Goal: Information Seeking & Learning: Learn about a topic

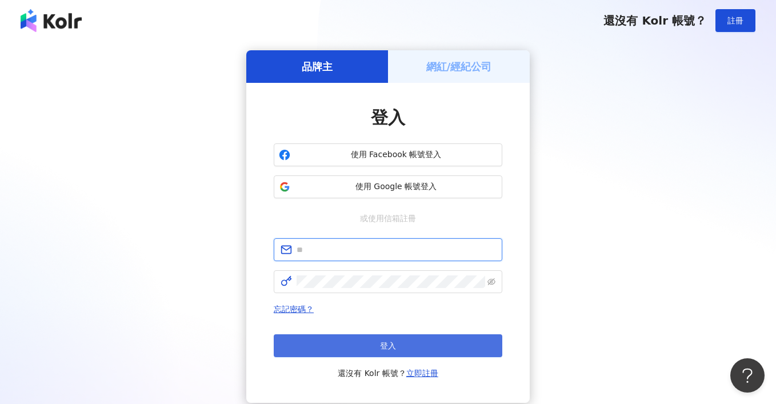
type input "**********"
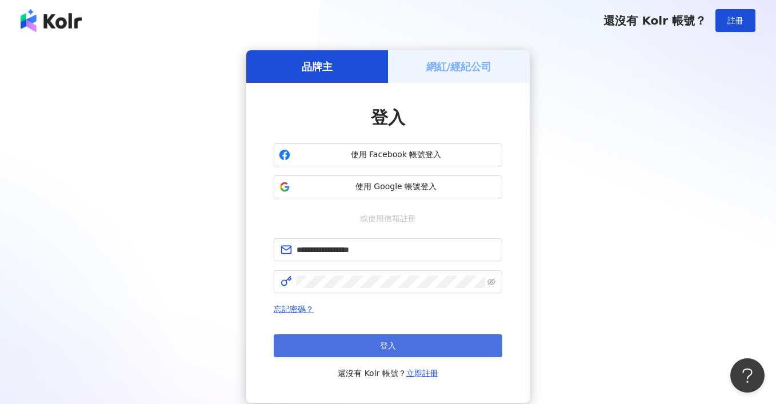
click at [381, 347] on span "登入" at bounding box center [388, 345] width 16 height 9
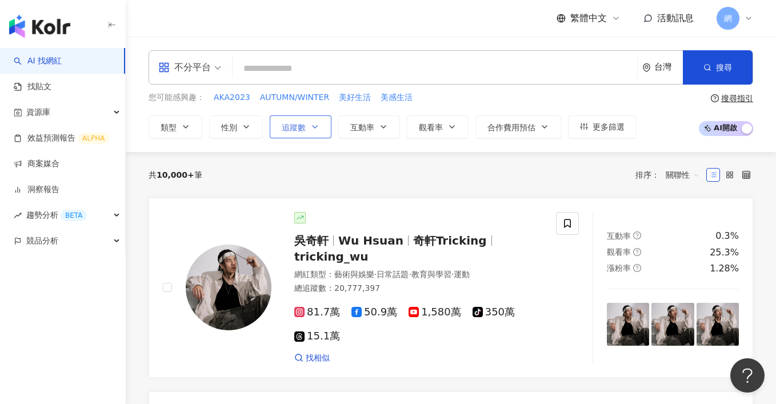
click at [294, 127] on span "追蹤數" at bounding box center [294, 127] width 24 height 9
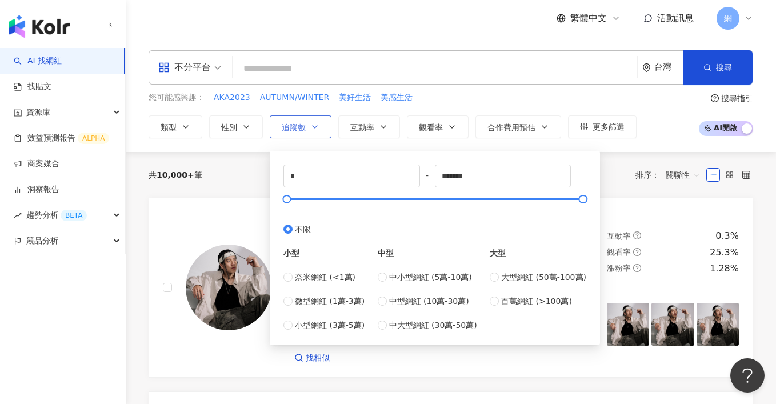
click at [294, 127] on span "追蹤數" at bounding box center [294, 127] width 24 height 9
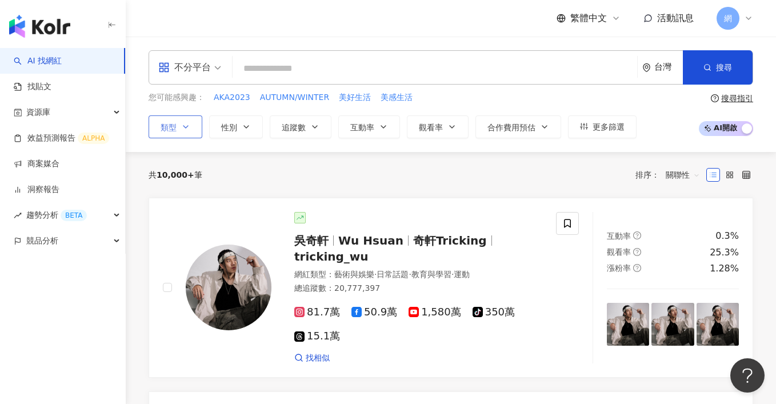
click at [180, 127] on button "類型" at bounding box center [176, 126] width 54 height 23
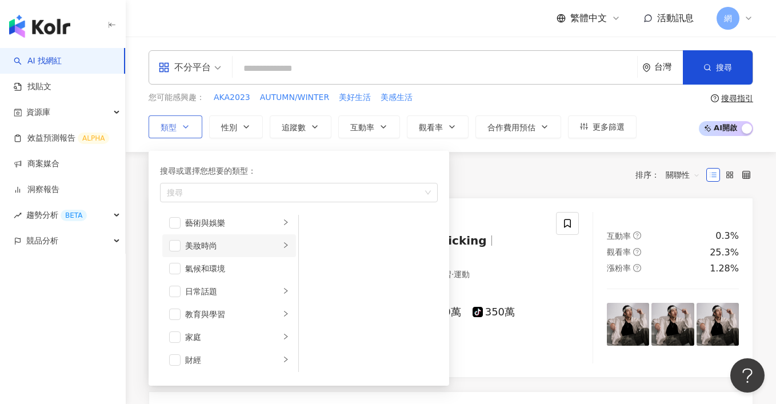
scroll to position [21, 0]
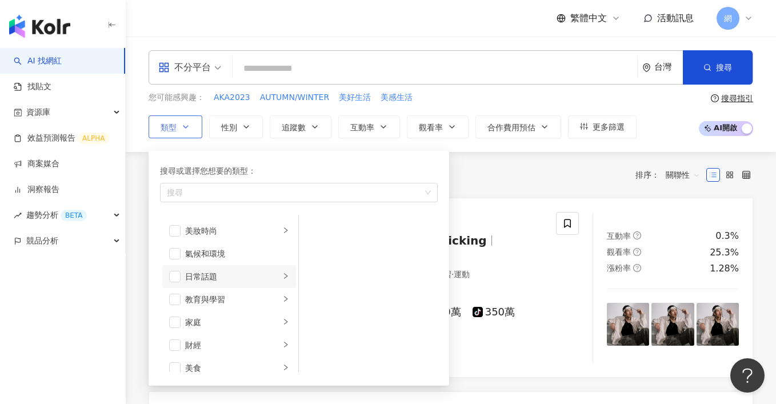
click at [282, 276] on icon "right" at bounding box center [285, 275] width 7 height 7
click at [282, 321] on icon "right" at bounding box center [285, 321] width 7 height 7
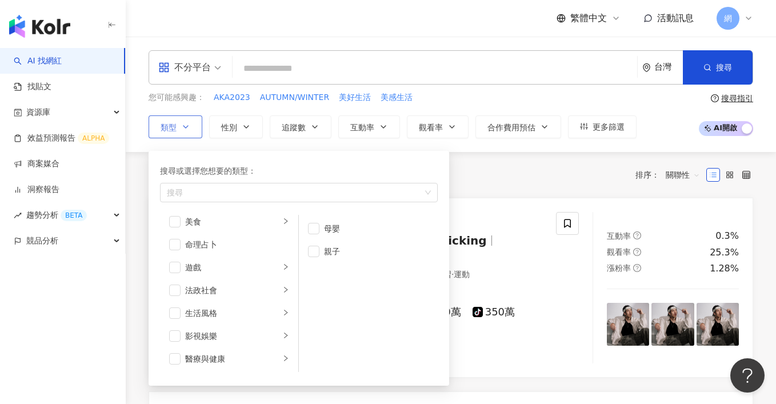
scroll to position [167, 0]
click at [271, 312] on li "生活風格" at bounding box center [229, 312] width 134 height 23
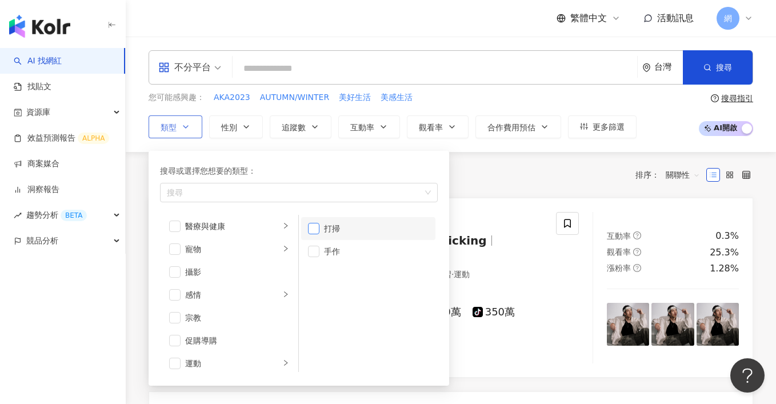
click at [316, 231] on span "button" at bounding box center [313, 228] width 11 height 11
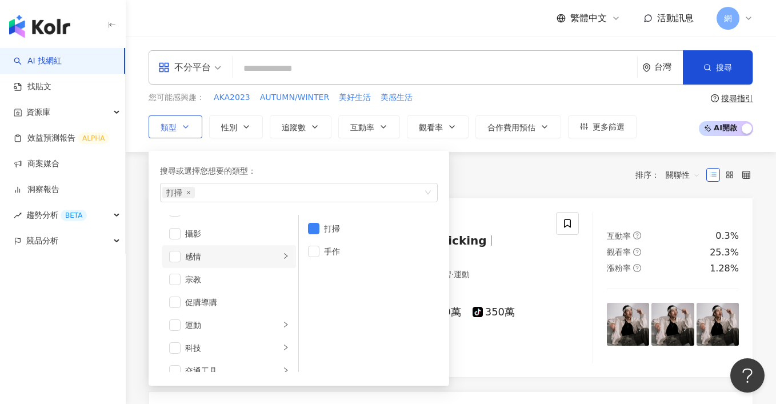
scroll to position [396, 0]
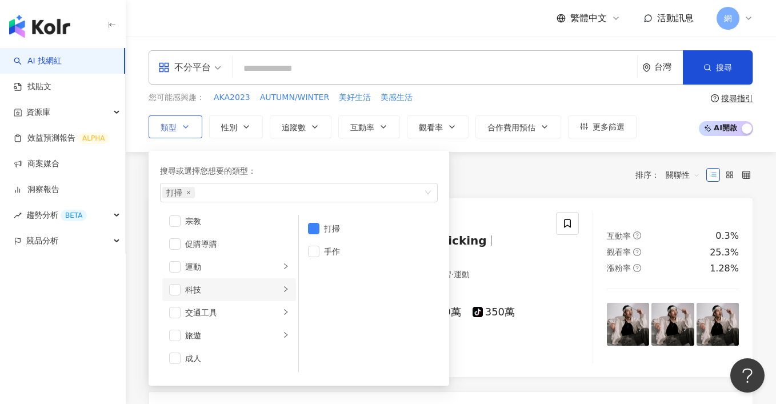
click at [282, 290] on icon "right" at bounding box center [285, 289] width 7 height 7
click at [313, 250] on span "button" at bounding box center [313, 251] width 11 height 11
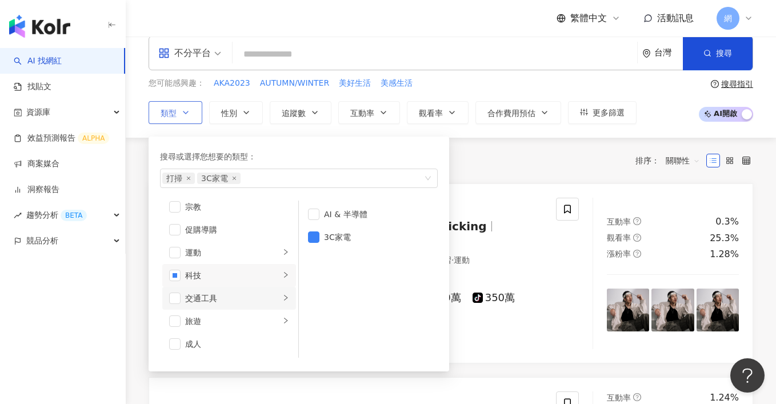
scroll to position [34, 0]
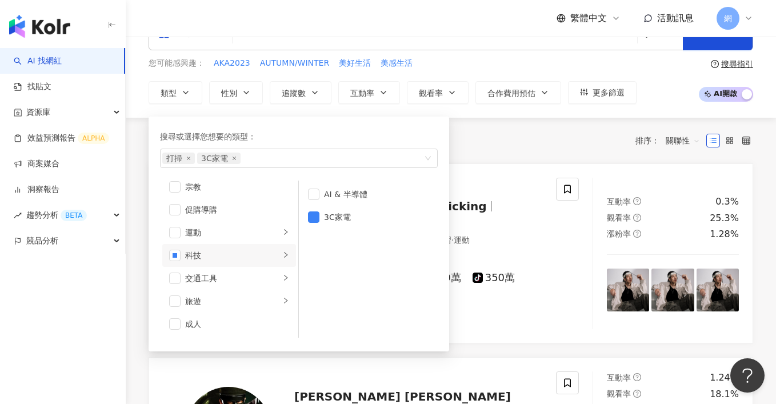
click at [489, 145] on div "共 10,000+ 筆 排序： 關聯性" at bounding box center [451, 140] width 604 height 18
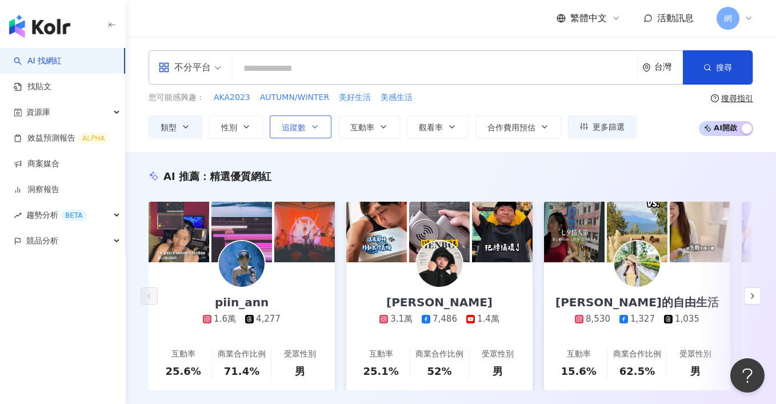
click at [318, 129] on icon "button" at bounding box center [314, 126] width 9 height 9
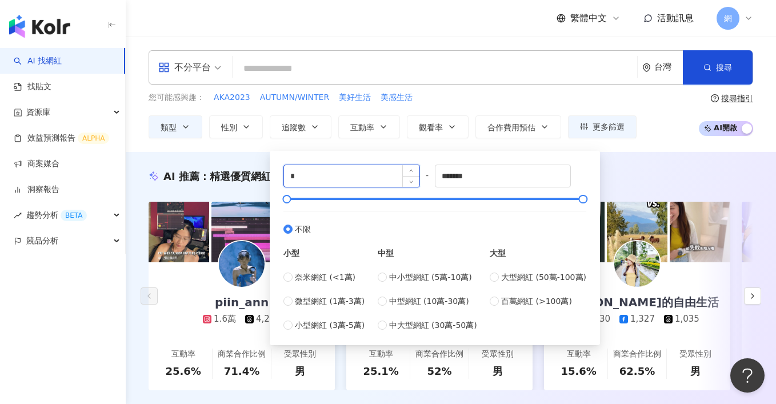
click at [330, 175] on input "*" at bounding box center [351, 176] width 135 height 22
type input "*"
type input "*****"
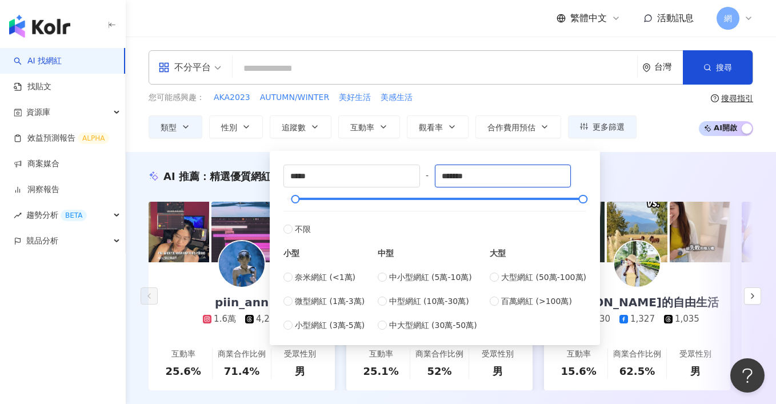
drag, startPoint x: 479, startPoint y: 176, endPoint x: 433, endPoint y: 181, distance: 46.5
click at [433, 181] on div "***** - ******* 不限 小型 奈米網紅 (<1萬) 微型網紅 (1萬-3萬) 小型網紅 (3萬-5萬) 中型 中小型網紅 (5萬-10萬) 中型…" at bounding box center [434, 248] width 303 height 167
type input "*"
type input "******"
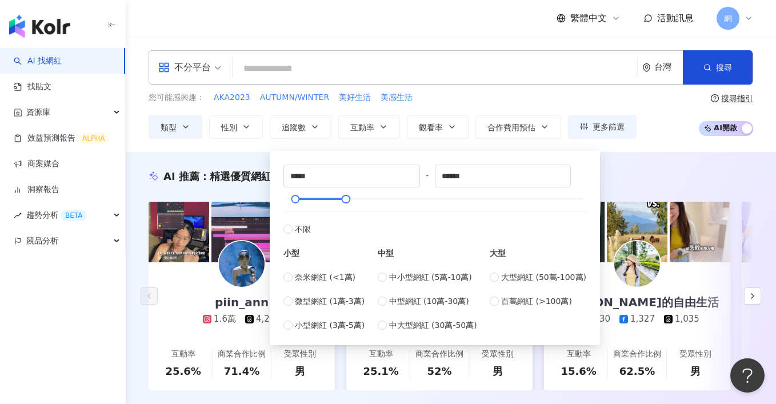
click at [257, 149] on div "不分平台 台灣 搜尋 您可能感興趣： AKA2023 AUTUMN/WINTER 美好生活 美感生活 類型 性別 追蹤數 互動率 觀看率 合作費用預估 更多篩…" at bounding box center [451, 94] width 650 height 115
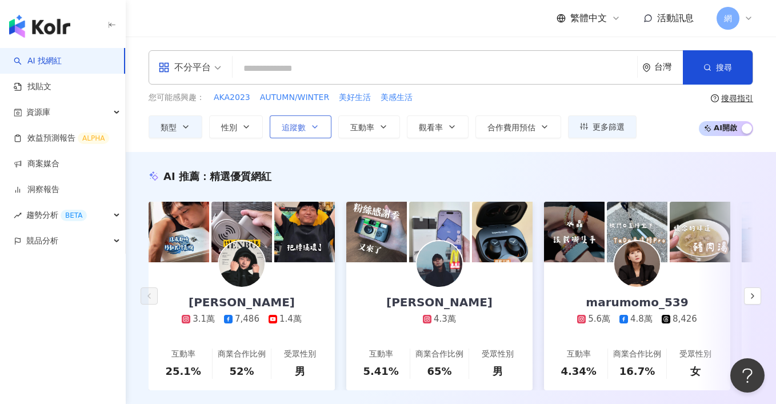
click at [312, 132] on button "追蹤數" at bounding box center [301, 126] width 62 height 23
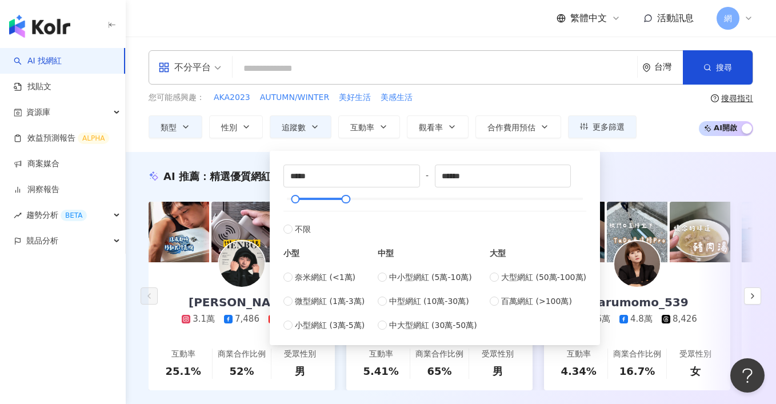
drag, startPoint x: 251, startPoint y: 156, endPoint x: 250, endPoint y: 150, distance: 6.5
click at [251, 156] on div "AI 推薦 ： 精選優質網紅 [PERSON_NAME] 3.1萬 7,486 1.4萬 互動率 25.1% 商業合作比例 52% 受眾性別 男 gojim狗…" at bounding box center [451, 291] width 650 height 279
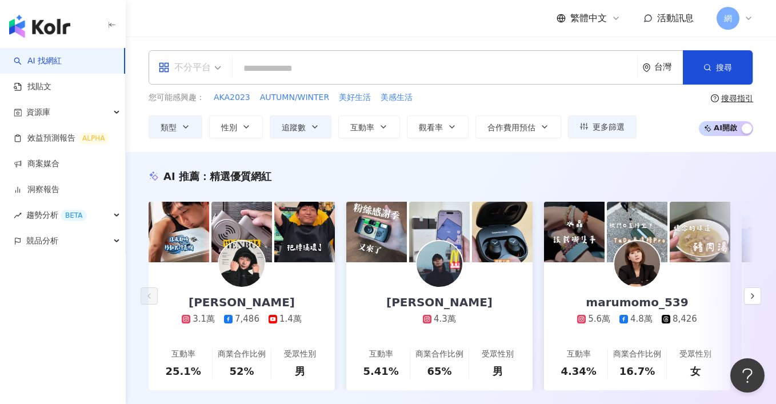
click at [214, 70] on span "不分平台" at bounding box center [189, 67] width 63 height 18
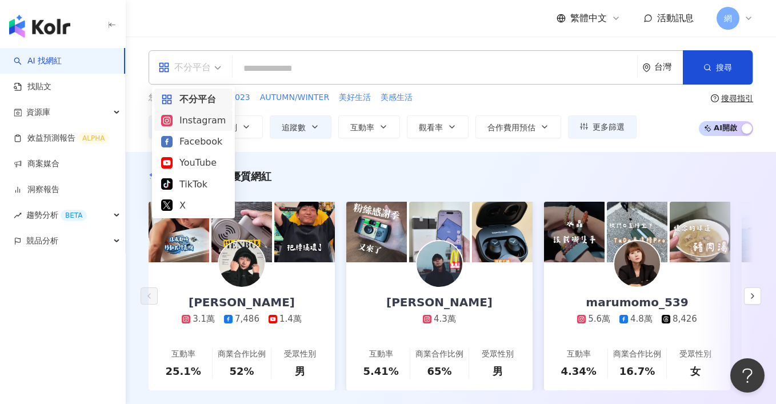
click at [202, 125] on div "Instagram" at bounding box center [193, 120] width 65 height 14
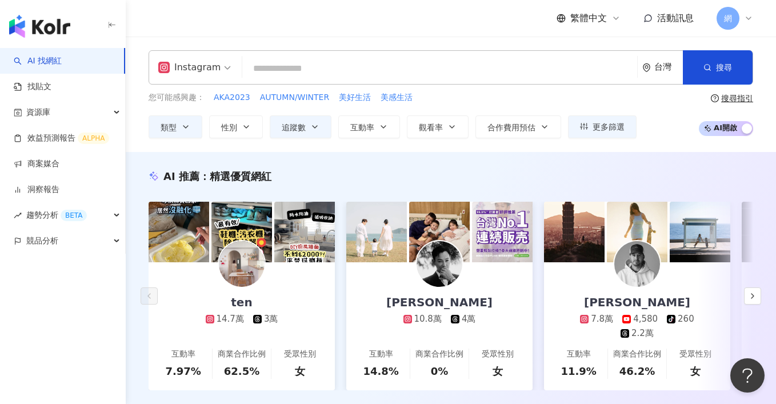
click at [214, 71] on div "Instagram" at bounding box center [189, 67] width 62 height 18
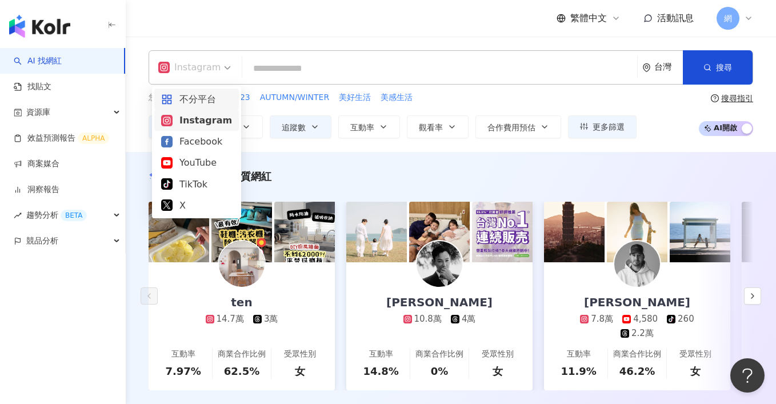
click at [210, 102] on div "不分平台" at bounding box center [196, 99] width 71 height 14
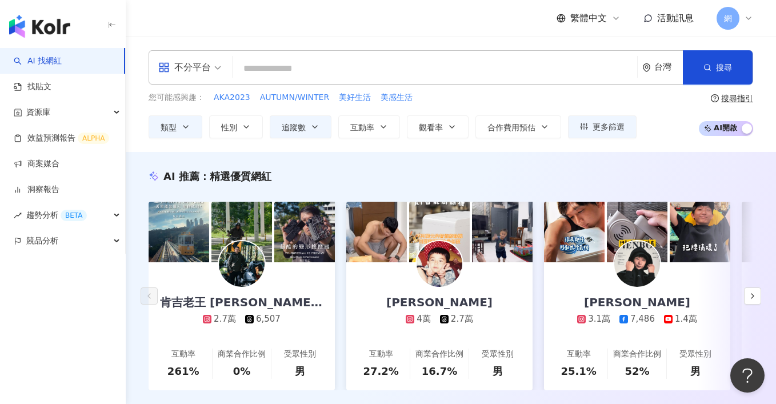
click at [342, 155] on div "AI 推薦 ： 精選優質網紅 肯吉老王 [PERSON_NAME] 🛵☕️📷 2.7萬 6,507 互動率 261% 商業合作比例 0% 受眾性別 男 [PE…" at bounding box center [451, 291] width 650 height 279
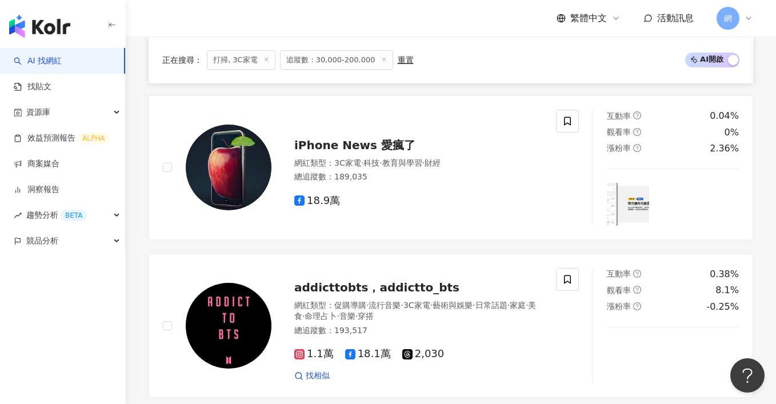
scroll to position [354, 0]
